Goal: Transaction & Acquisition: Book appointment/travel/reservation

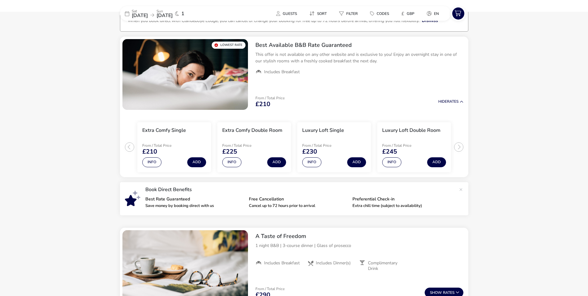
scroll to position [50, 0]
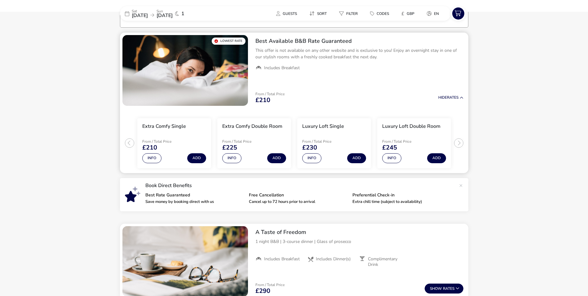
click at [460, 142] on ul "Extra Comfy Single From / Total Price £210 Info Add Extra Comfy Double Room Fro…" at bounding box center [294, 140] width 348 height 65
click at [390, 158] on button "Info" at bounding box center [391, 158] width 19 height 10
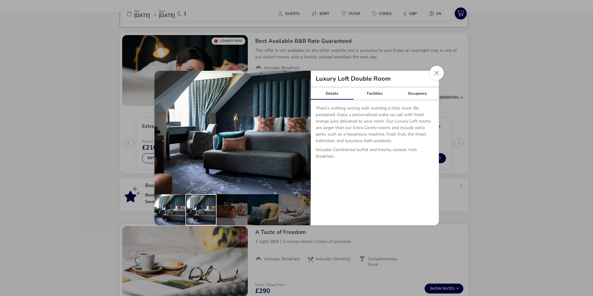
click at [200, 210] on div "details" at bounding box center [200, 209] width 31 height 31
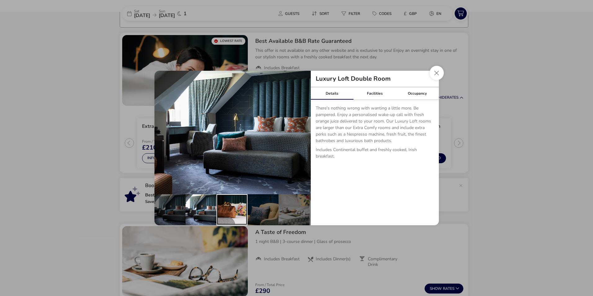
click at [229, 211] on div "details" at bounding box center [231, 209] width 31 height 31
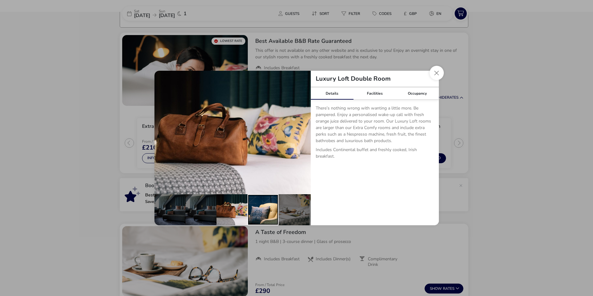
click at [266, 214] on div "details" at bounding box center [262, 209] width 31 height 31
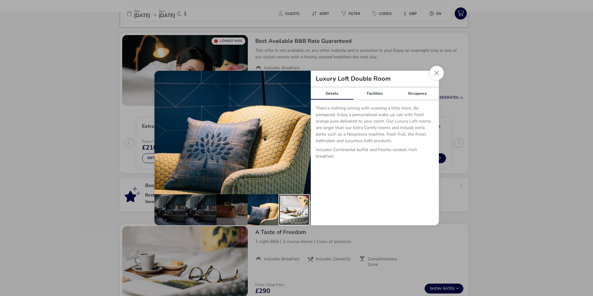
click at [295, 209] on div "details" at bounding box center [293, 209] width 31 height 31
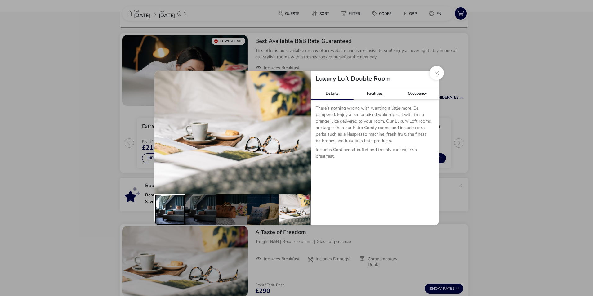
click at [169, 212] on div "details" at bounding box center [169, 209] width 31 height 31
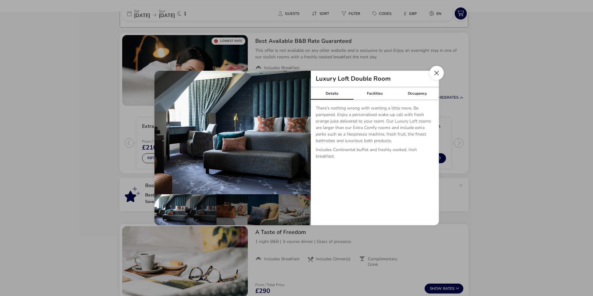
click at [432, 77] on button "Close dialog" at bounding box center [436, 73] width 14 height 14
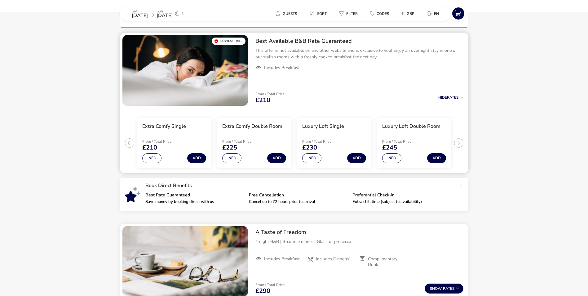
click at [457, 142] on ul "Extra Comfy Single From / Total Price £210 Info Add Extra Comfy Double Room Fro…" at bounding box center [294, 140] width 348 height 65
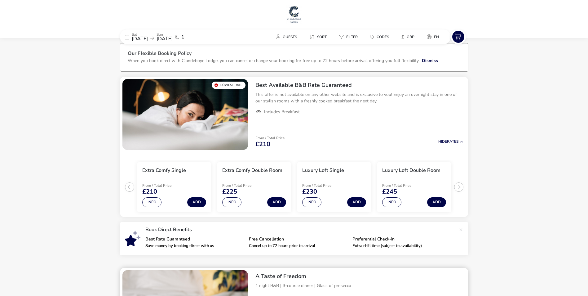
scroll to position [0, 0]
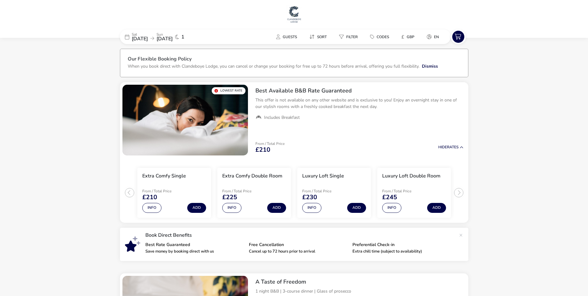
click at [148, 38] on span "[DATE]" at bounding box center [140, 38] width 16 height 7
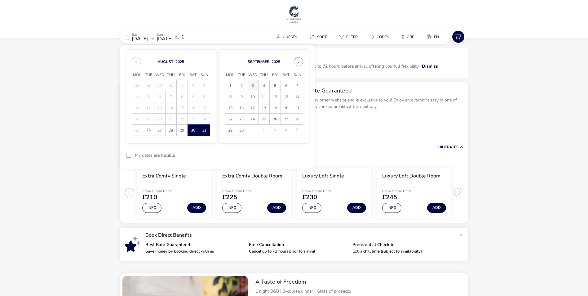
click at [253, 87] on span "3" at bounding box center [252, 85] width 11 height 11
click at [267, 86] on span "4" at bounding box center [263, 85] width 11 height 11
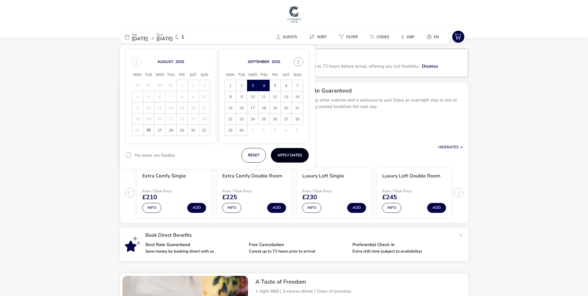
click at [289, 158] on button "Apply Dates" at bounding box center [290, 155] width 38 height 15
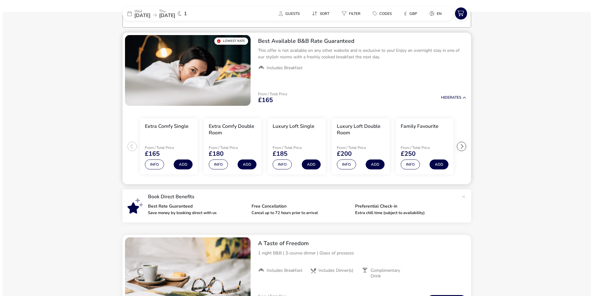
scroll to position [51, 0]
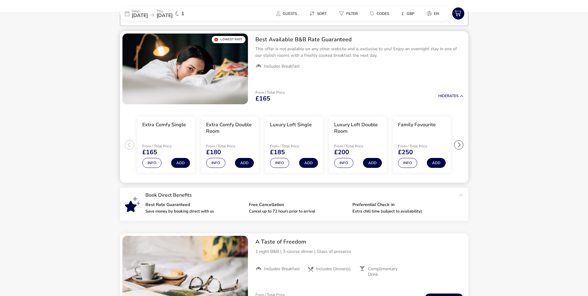
click at [461, 147] on div at bounding box center [458, 144] width 9 height 9
click at [461, 147] on ul "Extra Comfy Single From / Total Price £165 Info Add Extra Comfy Double Room Fro…" at bounding box center [294, 145] width 348 height 76
click at [127, 145] on div at bounding box center [129, 144] width 9 height 9
click at [279, 163] on button "Info" at bounding box center [279, 163] width 19 height 10
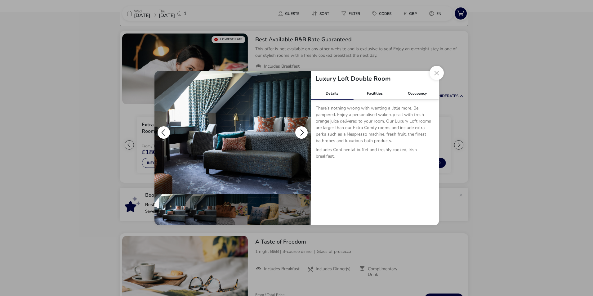
click at [300, 130] on button "details" at bounding box center [301, 132] width 12 height 12
click at [302, 132] on button "details" at bounding box center [301, 132] width 12 height 12
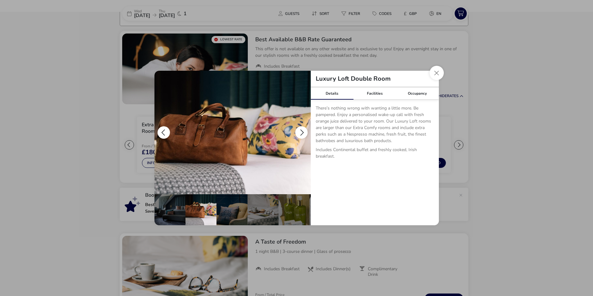
click at [302, 132] on button "details" at bounding box center [301, 132] width 12 height 12
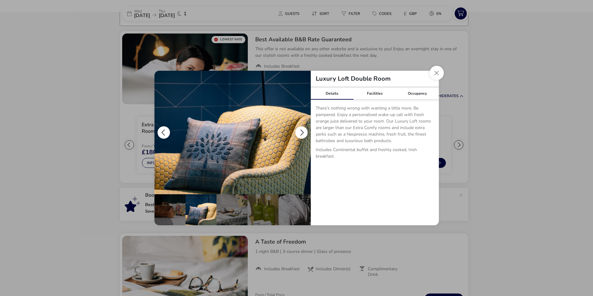
click at [302, 132] on button "details" at bounding box center [301, 132] width 12 height 12
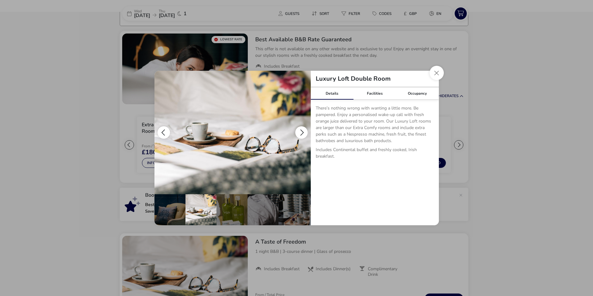
click at [302, 132] on button "details" at bounding box center [301, 132] width 12 height 12
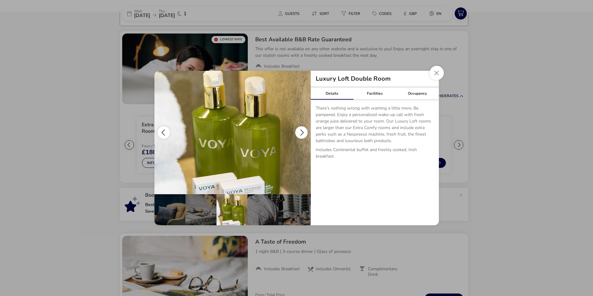
scroll to position [0, 124]
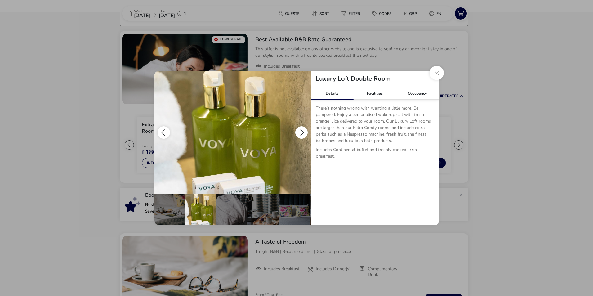
click at [302, 132] on button "details" at bounding box center [301, 132] width 12 height 12
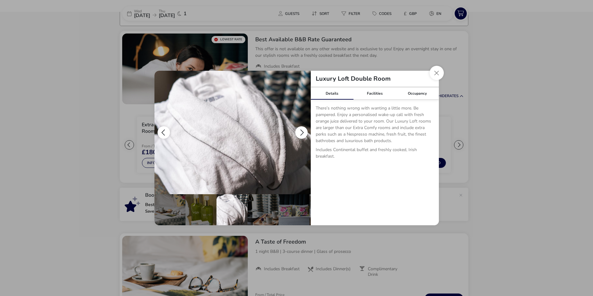
scroll to position [0, 154]
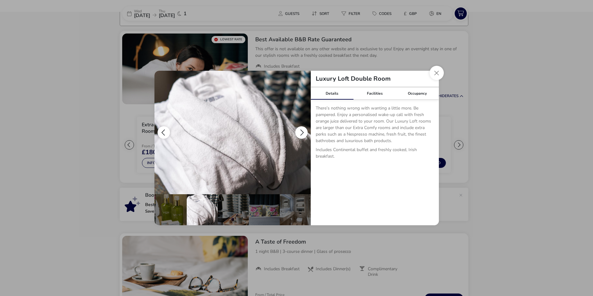
click at [302, 132] on button "details" at bounding box center [301, 132] width 12 height 12
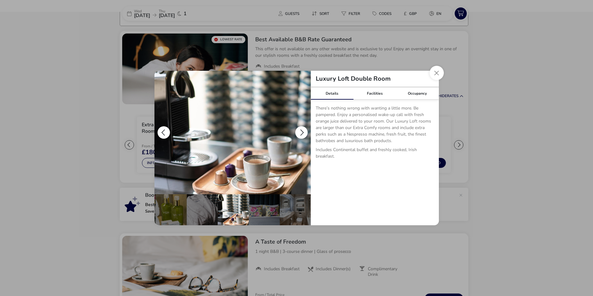
click at [302, 132] on button "details" at bounding box center [301, 132] width 12 height 12
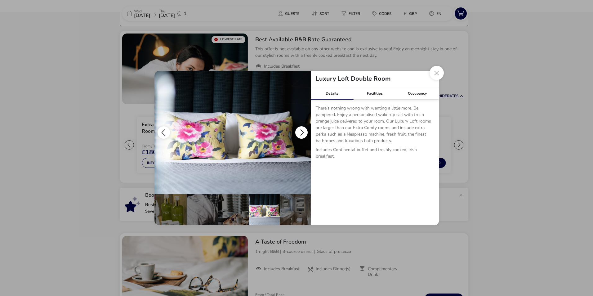
click at [302, 132] on button "details" at bounding box center [301, 132] width 12 height 12
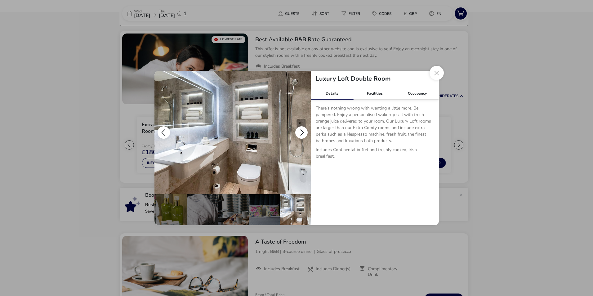
click at [302, 132] on button "details" at bounding box center [301, 132] width 12 height 12
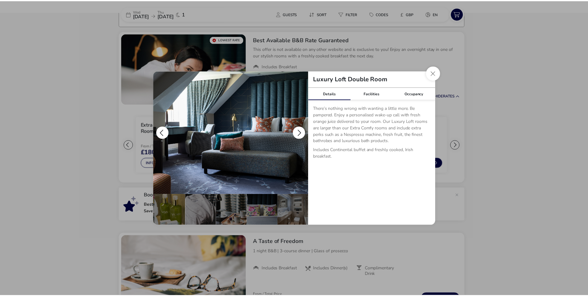
scroll to position [0, 0]
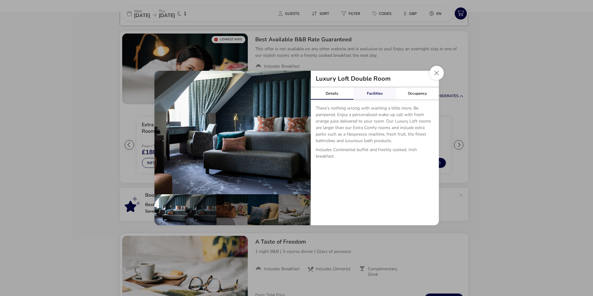
click at [377, 93] on link "Facilities" at bounding box center [374, 93] width 43 height 12
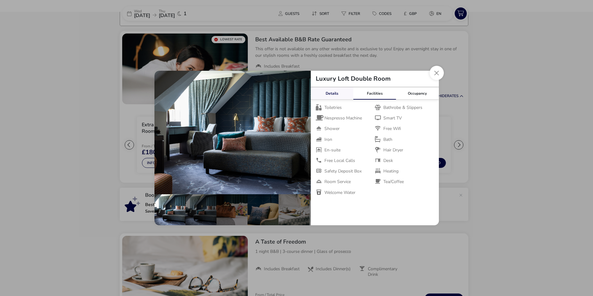
click at [332, 95] on link "Details" at bounding box center [332, 93] width 43 height 12
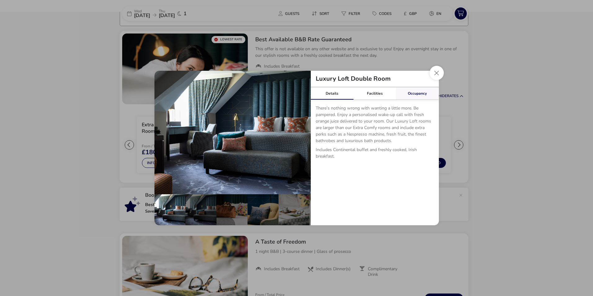
click at [418, 94] on link "Occupancy" at bounding box center [417, 93] width 43 height 12
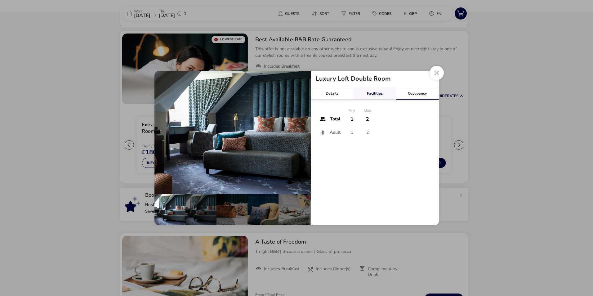
click at [383, 95] on link "Facilities" at bounding box center [374, 93] width 43 height 12
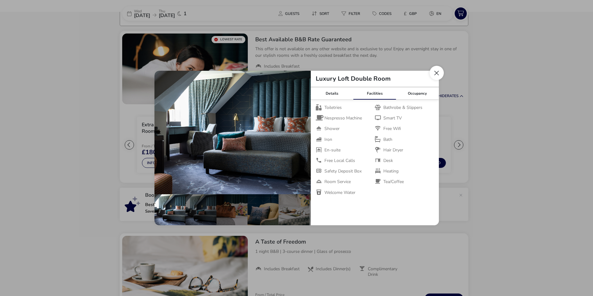
click at [439, 73] on button "Close dialog" at bounding box center [436, 73] width 14 height 14
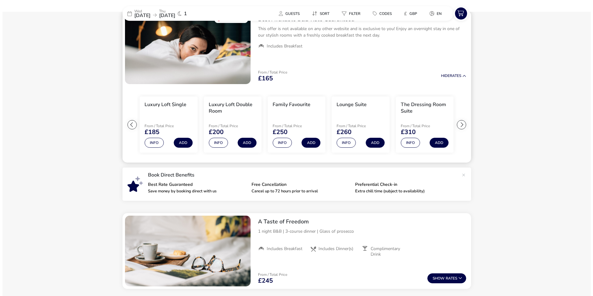
scroll to position [82, 0]
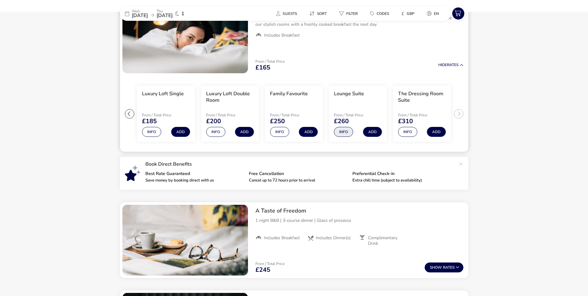
click at [348, 132] on button "Info" at bounding box center [343, 132] width 19 height 10
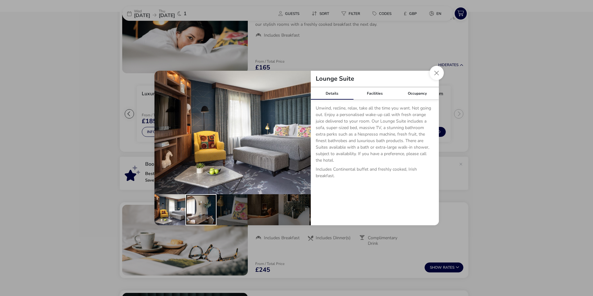
click at [208, 209] on div "details" at bounding box center [200, 209] width 31 height 31
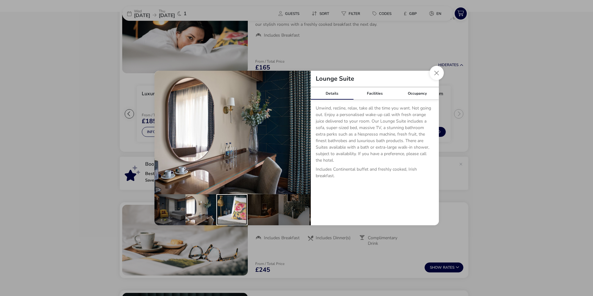
click at [227, 211] on div "details" at bounding box center [231, 209] width 31 height 31
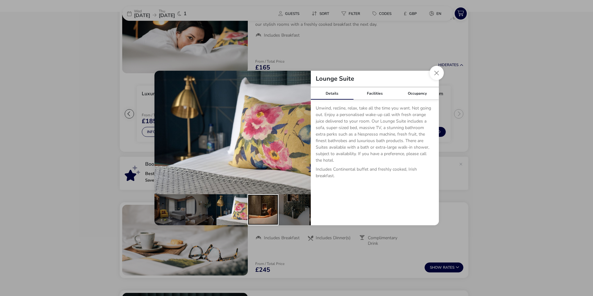
click at [250, 212] on div "details" at bounding box center [262, 209] width 31 height 31
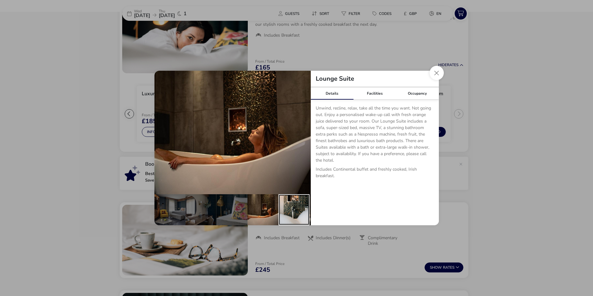
click at [299, 212] on div "details" at bounding box center [293, 209] width 31 height 31
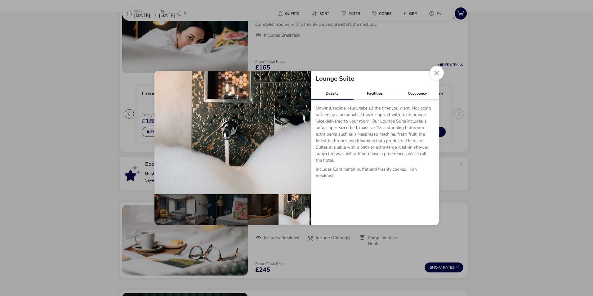
click at [436, 75] on button "Close dialog" at bounding box center [436, 73] width 14 height 14
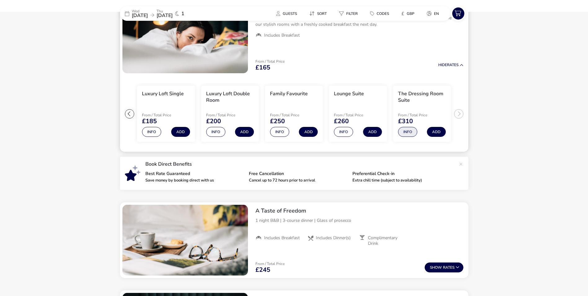
click at [409, 133] on button "Info" at bounding box center [407, 132] width 19 height 10
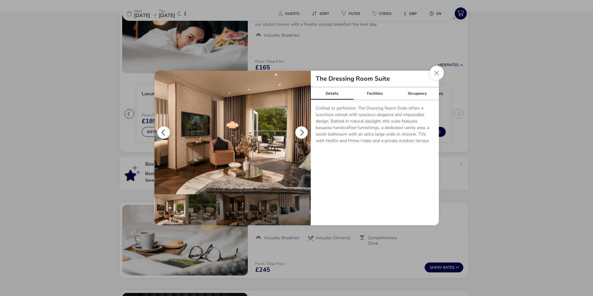
click at [304, 133] on button "details" at bounding box center [301, 132] width 12 height 12
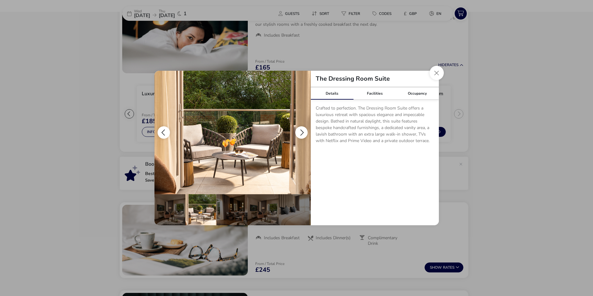
click at [302, 134] on button "details" at bounding box center [301, 132] width 12 height 12
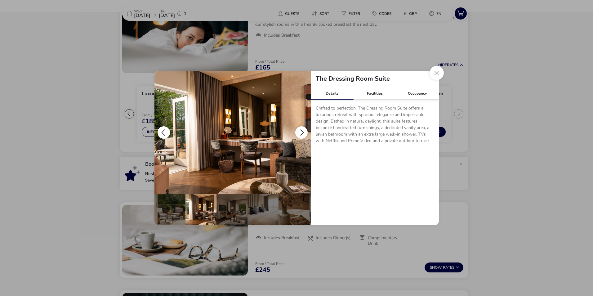
click at [302, 134] on button "details" at bounding box center [301, 132] width 12 height 12
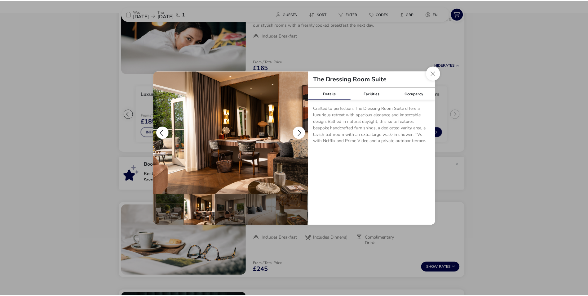
scroll to position [0, 61]
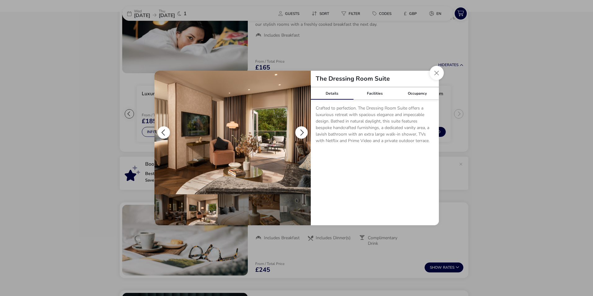
click at [302, 134] on button "details" at bounding box center [301, 132] width 12 height 12
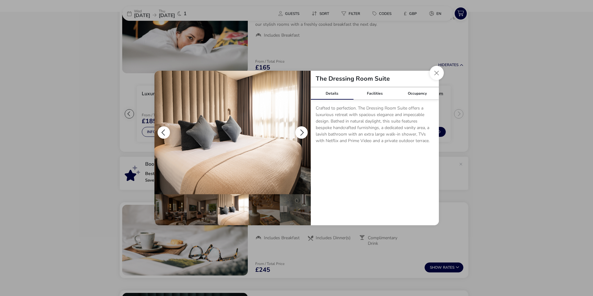
click at [302, 134] on button "details" at bounding box center [301, 132] width 12 height 12
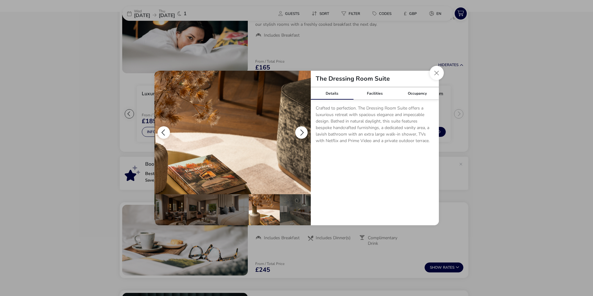
click at [302, 134] on button "details" at bounding box center [301, 132] width 12 height 12
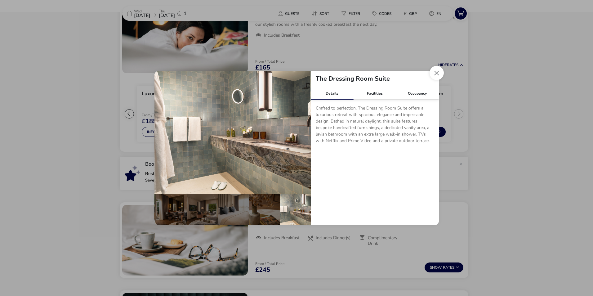
click at [439, 74] on button "Close dialog" at bounding box center [436, 73] width 14 height 14
